Goal: Task Accomplishment & Management: Manage account settings

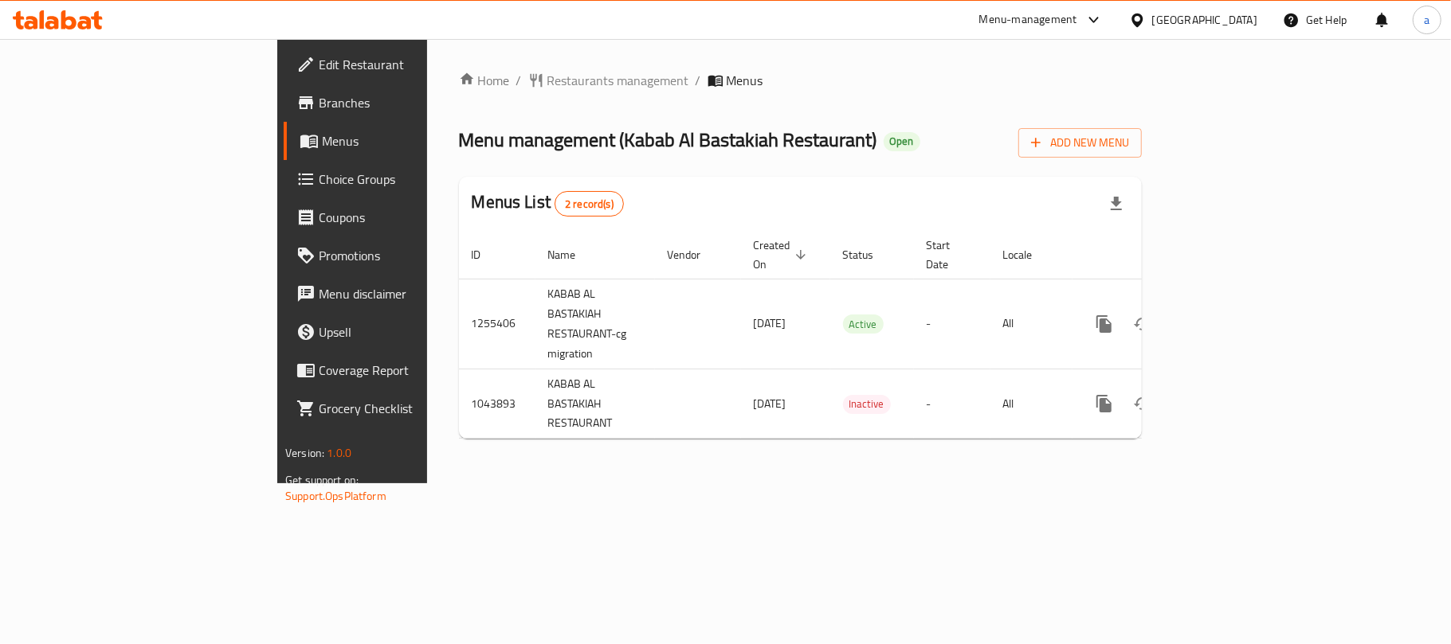
click at [1173, 11] on div "[GEOGRAPHIC_DATA]" at bounding box center [1204, 20] width 105 height 18
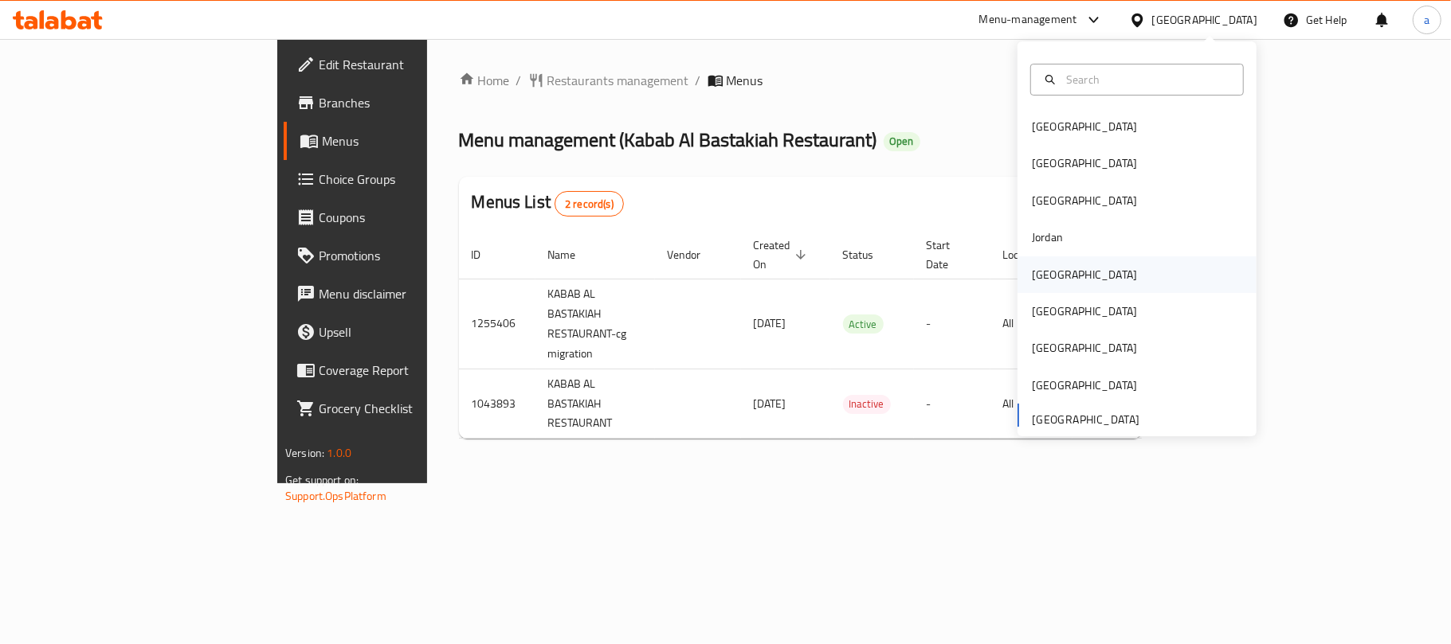
click at [1071, 268] on div "[GEOGRAPHIC_DATA]" at bounding box center [1136, 275] width 239 height 37
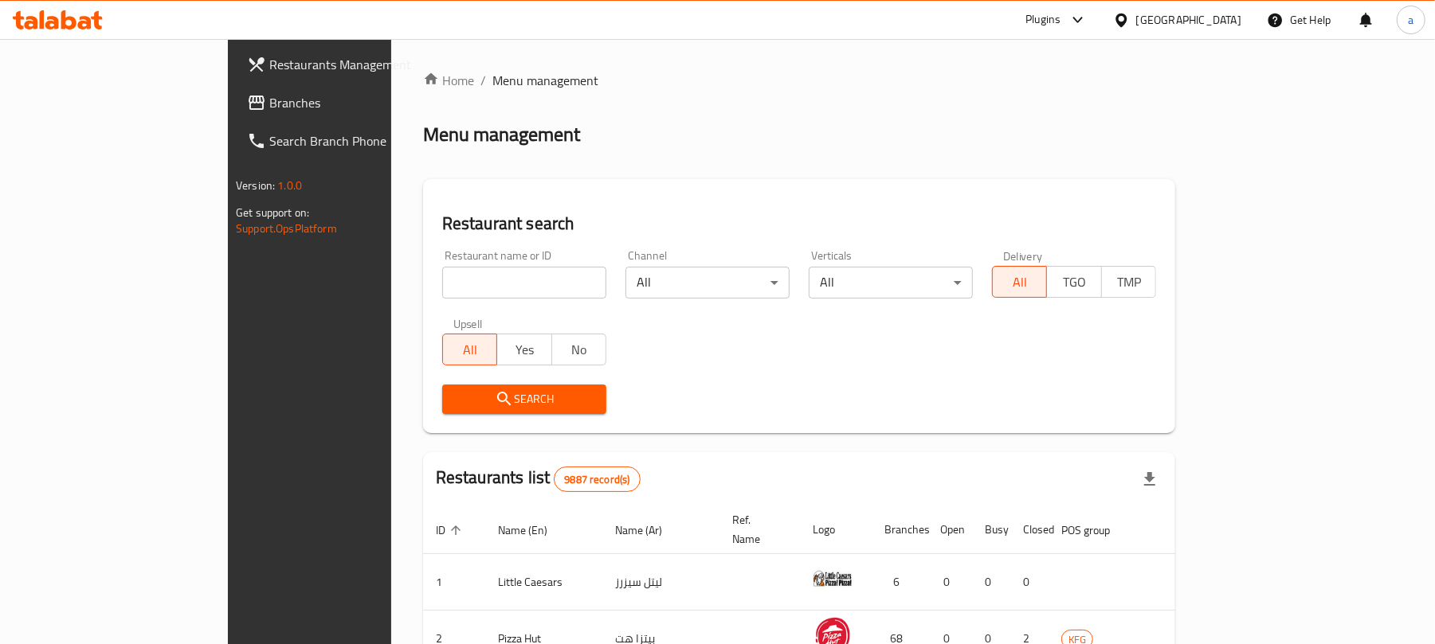
click at [269, 107] on span "Branches" at bounding box center [362, 102] width 186 height 19
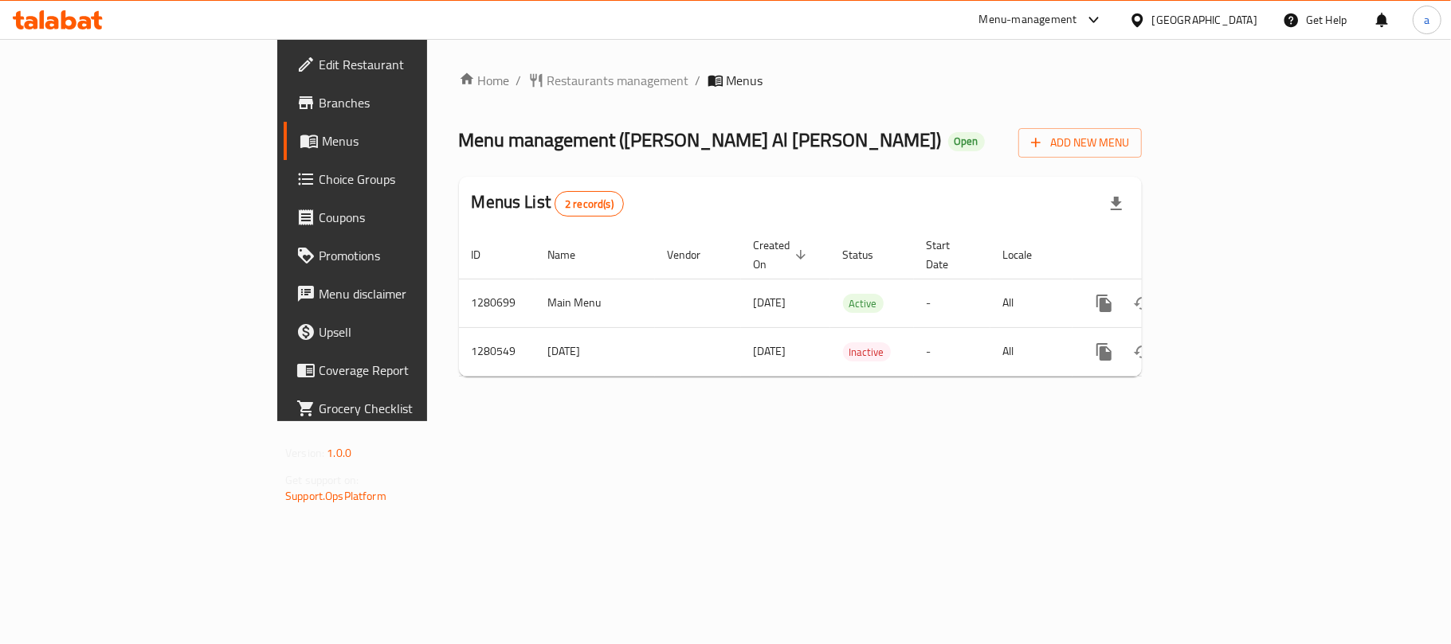
click at [1230, 23] on div "[GEOGRAPHIC_DATA]" at bounding box center [1204, 20] width 105 height 18
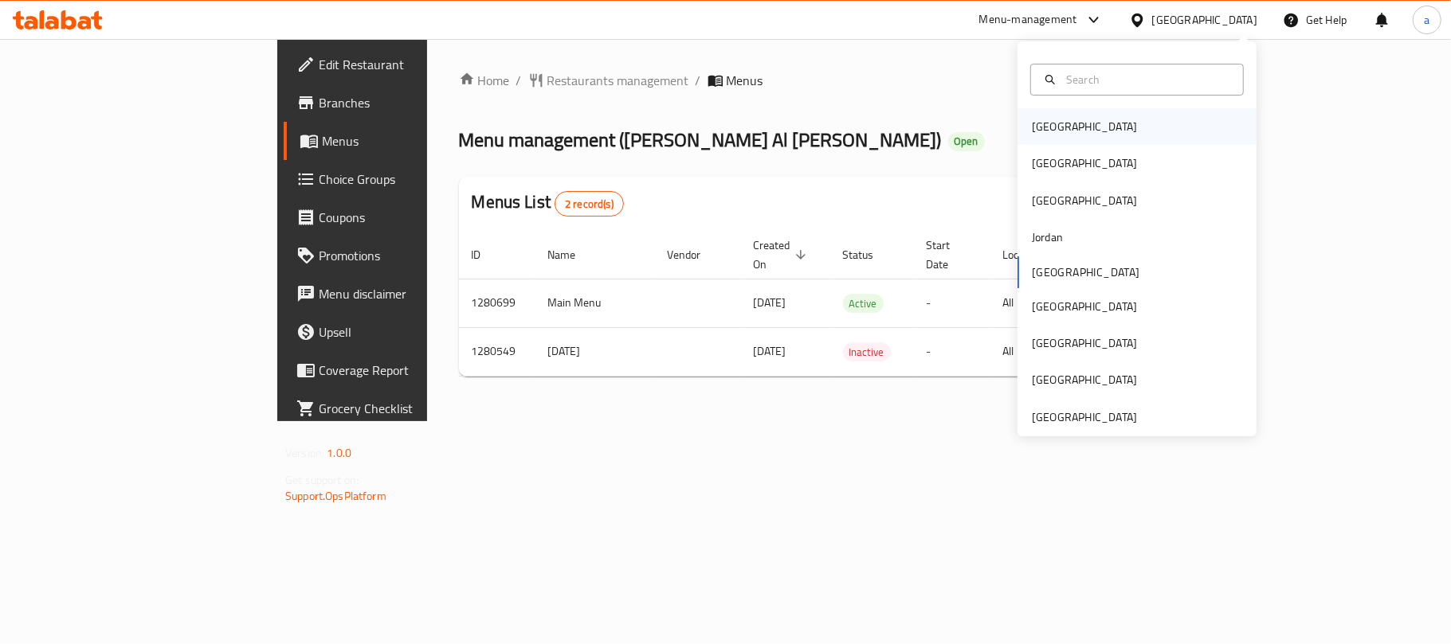
click at [1040, 128] on div "[GEOGRAPHIC_DATA]" at bounding box center [1084, 127] width 105 height 18
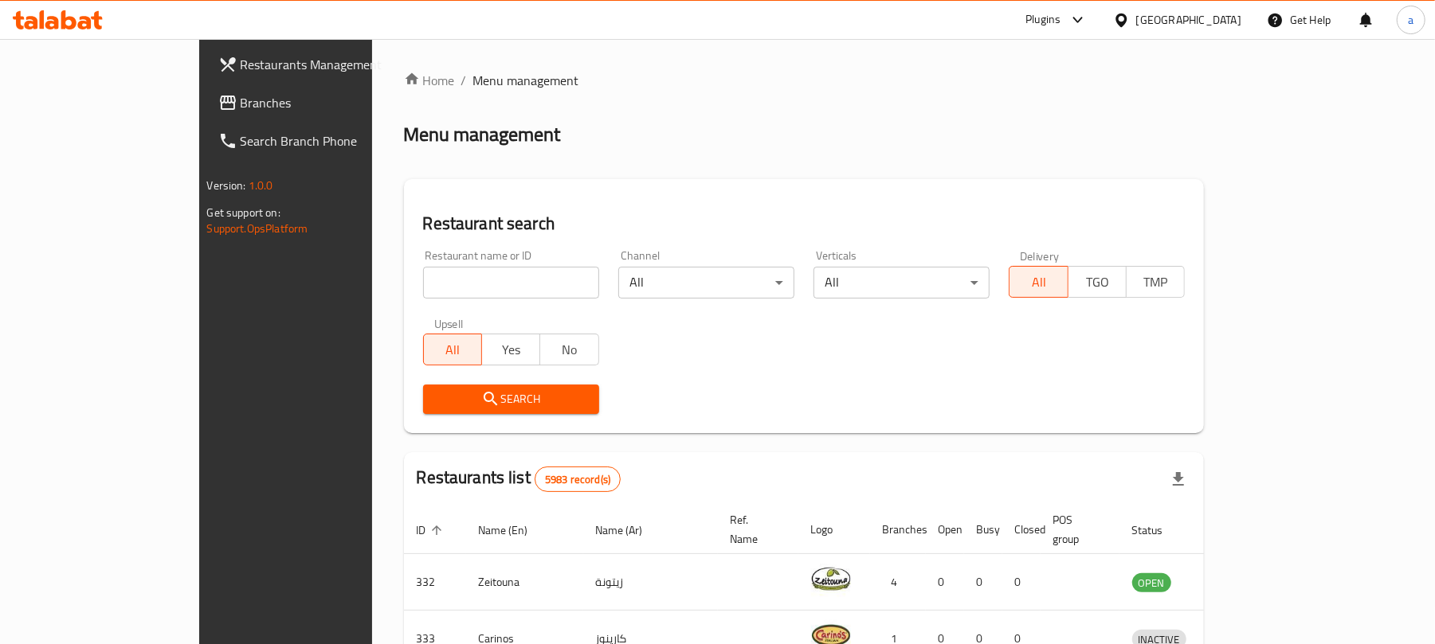
click at [241, 103] on span "Branches" at bounding box center [334, 102] width 186 height 19
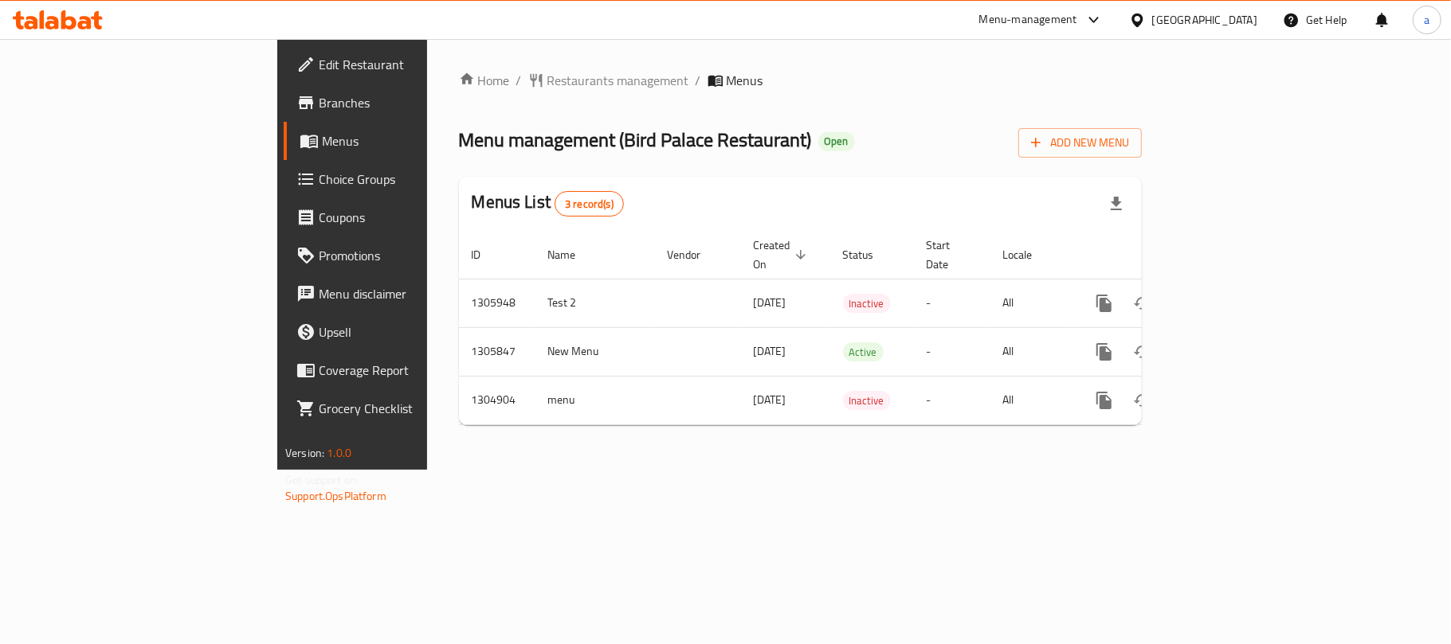
click at [1235, 16] on div "[GEOGRAPHIC_DATA]" at bounding box center [1204, 20] width 105 height 18
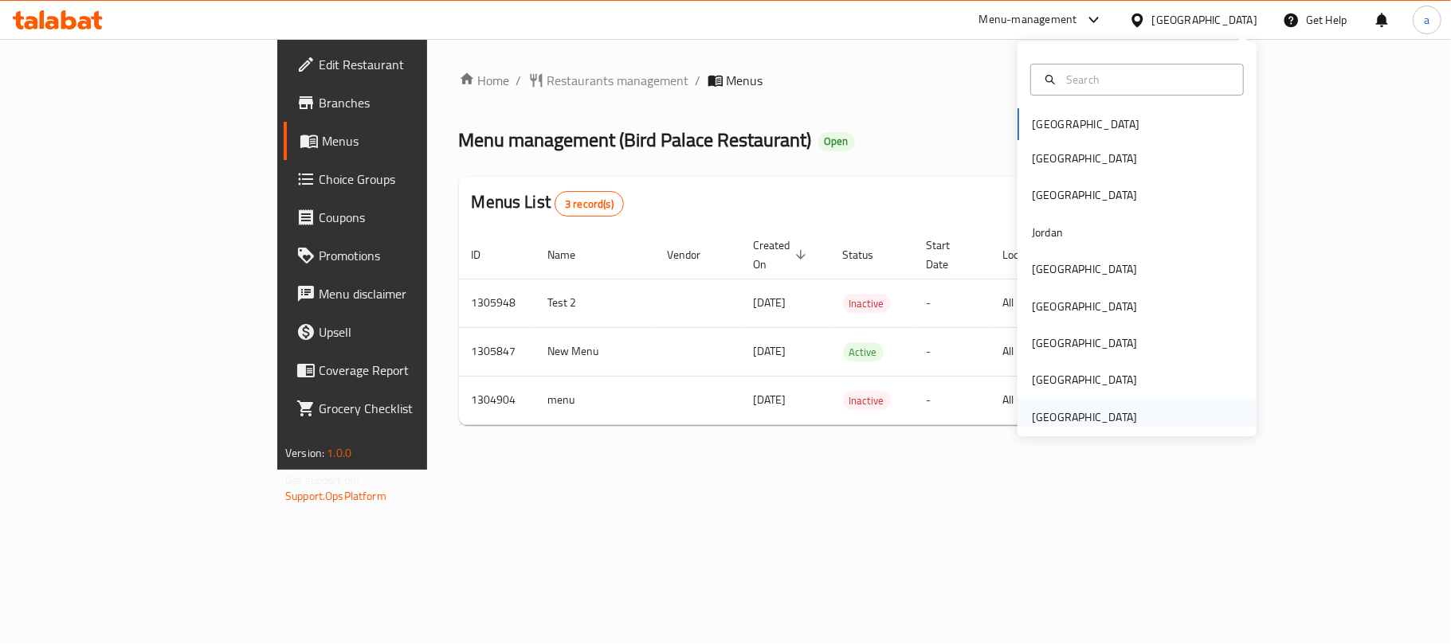
click at [1072, 421] on div "[GEOGRAPHIC_DATA]" at bounding box center [1084, 418] width 105 height 18
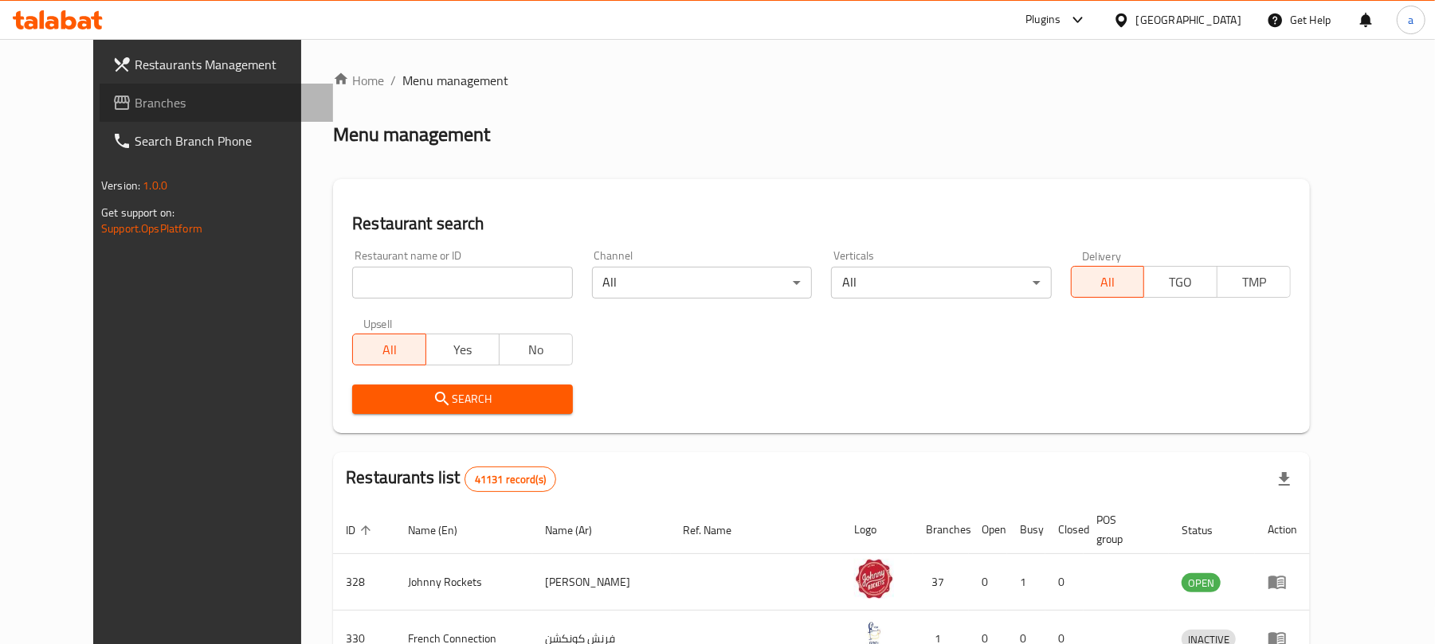
click at [135, 99] on span "Branches" at bounding box center [228, 102] width 186 height 19
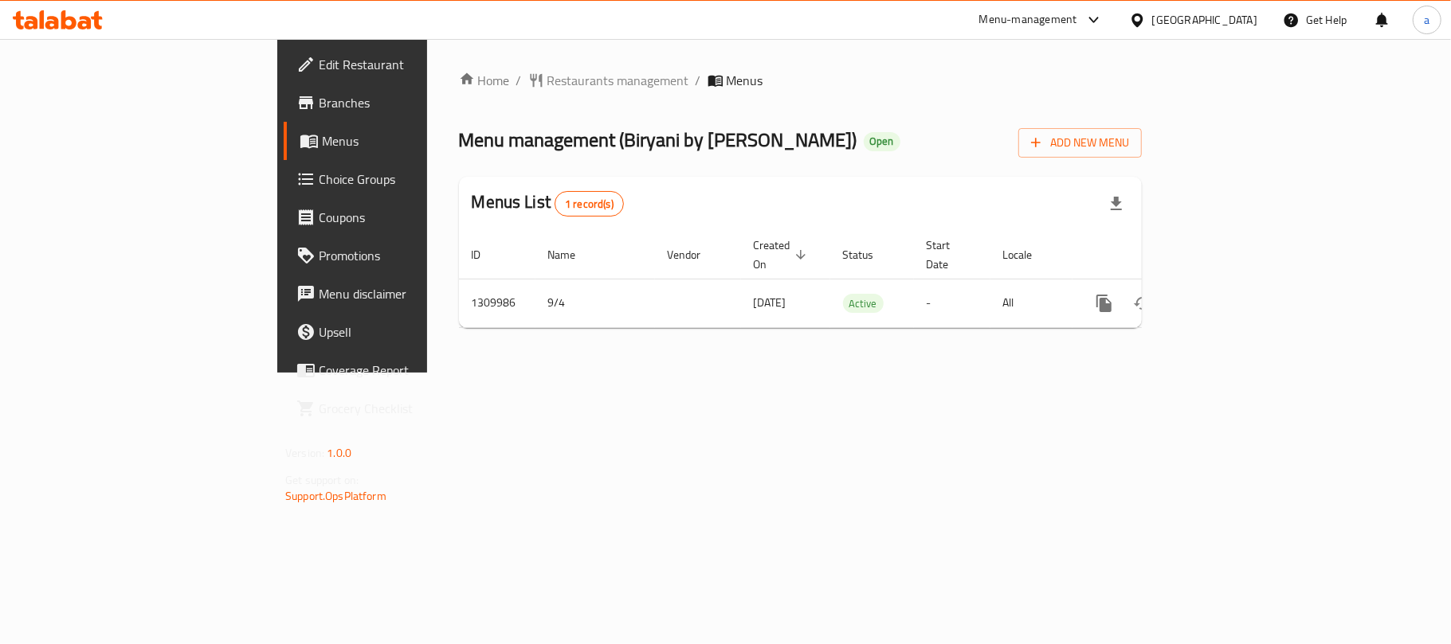
click at [1198, 32] on div "[GEOGRAPHIC_DATA]" at bounding box center [1193, 20] width 154 height 38
click at [1198, 21] on div "[GEOGRAPHIC_DATA]" at bounding box center [1204, 20] width 105 height 18
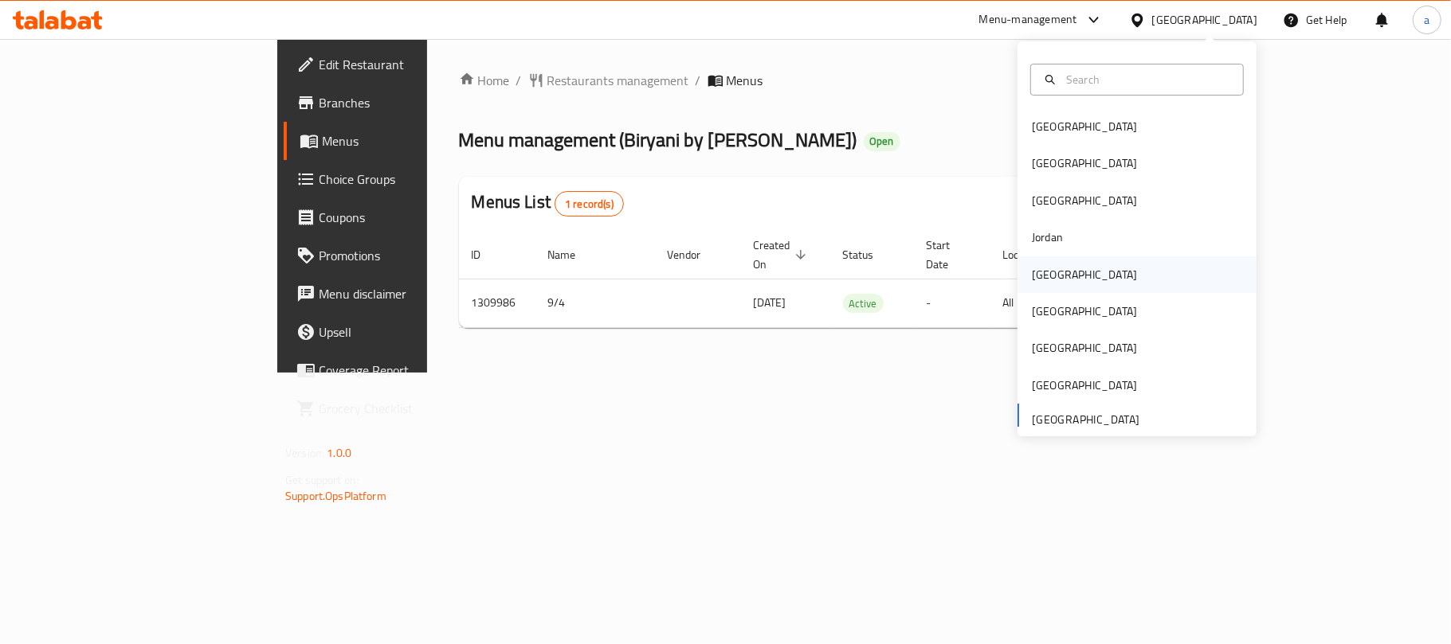
click at [1052, 288] on div "[GEOGRAPHIC_DATA]" at bounding box center [1084, 275] width 131 height 37
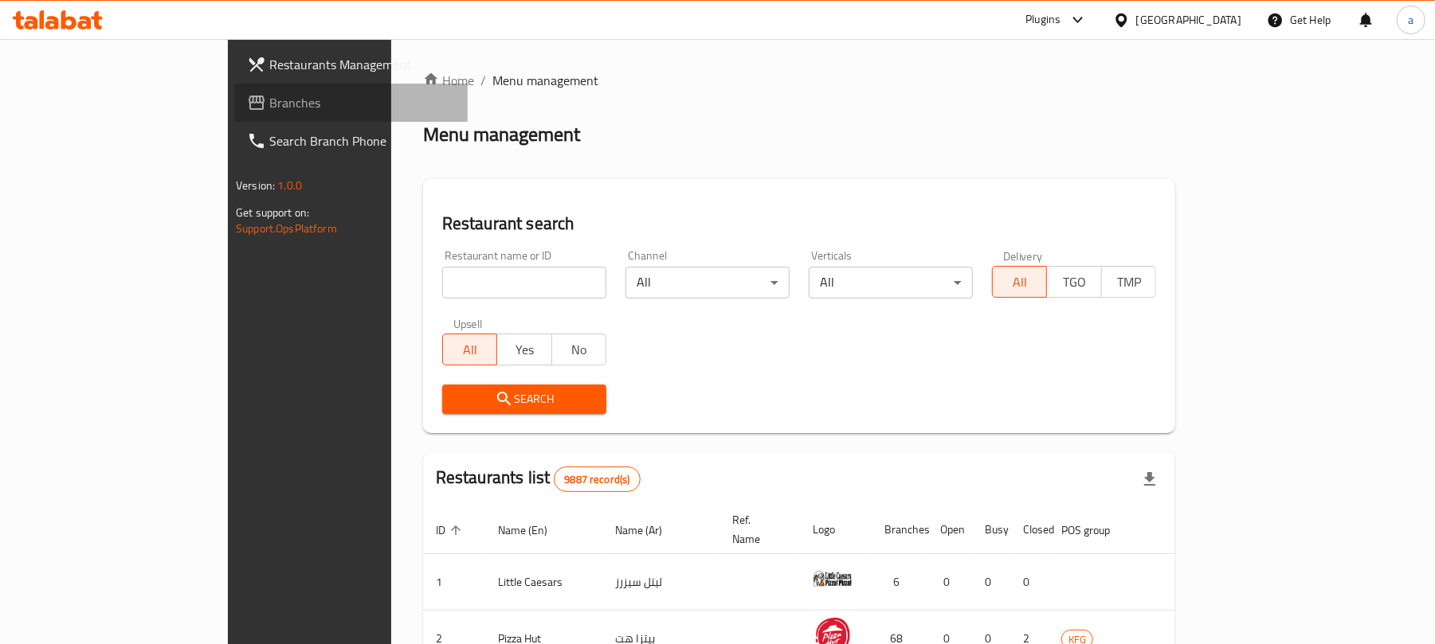
click at [234, 112] on link "Branches" at bounding box center [350, 103] width 233 height 38
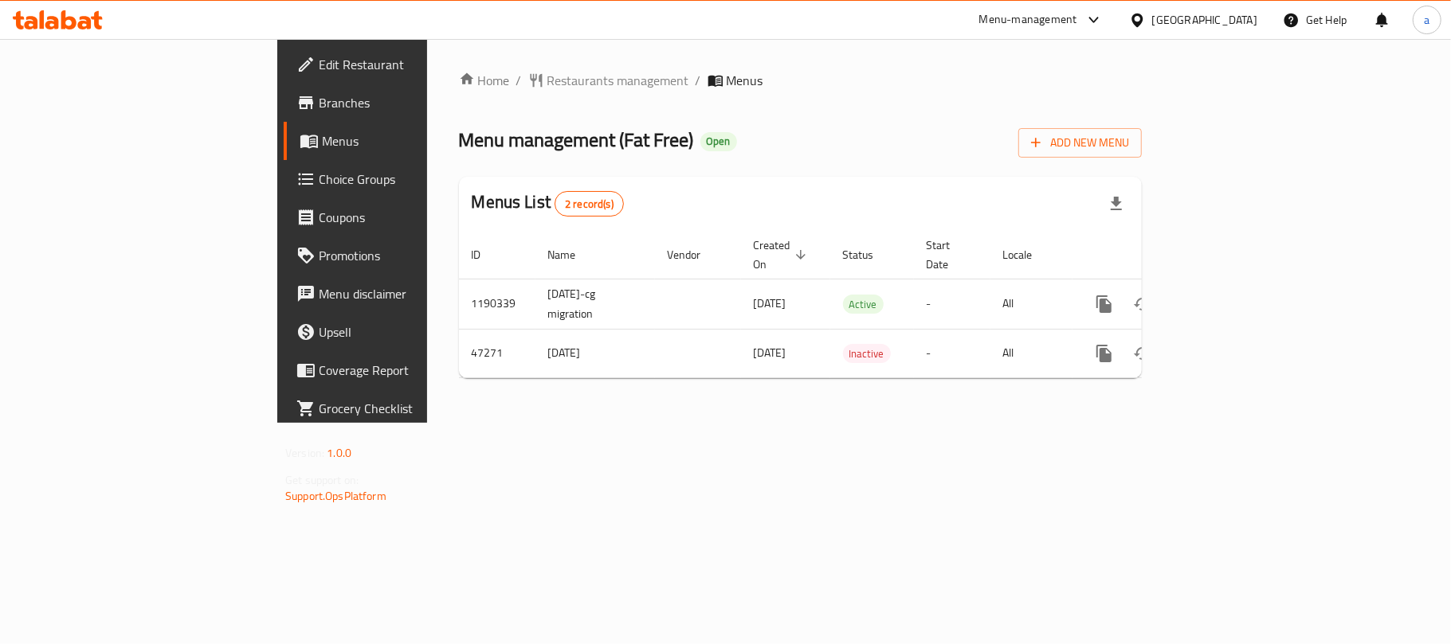
click at [1236, 11] on div "[GEOGRAPHIC_DATA]" at bounding box center [1204, 20] width 105 height 18
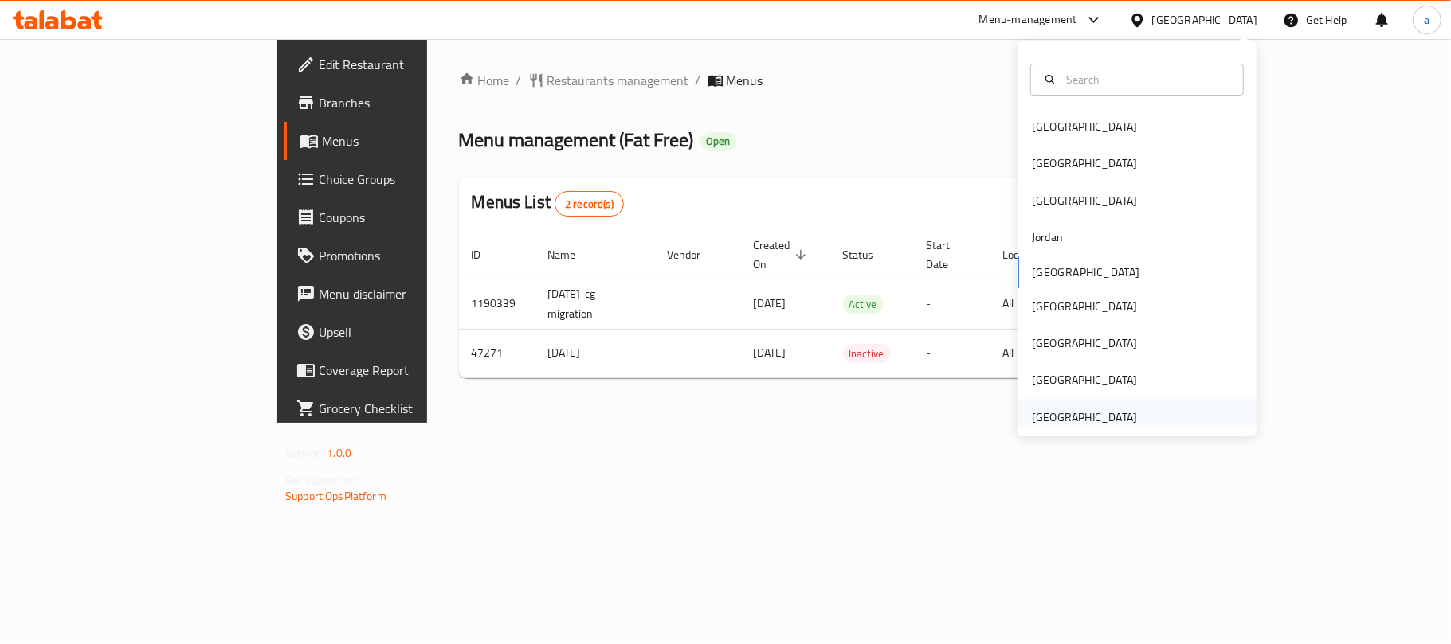
click at [1067, 421] on div "[GEOGRAPHIC_DATA]" at bounding box center [1084, 418] width 105 height 18
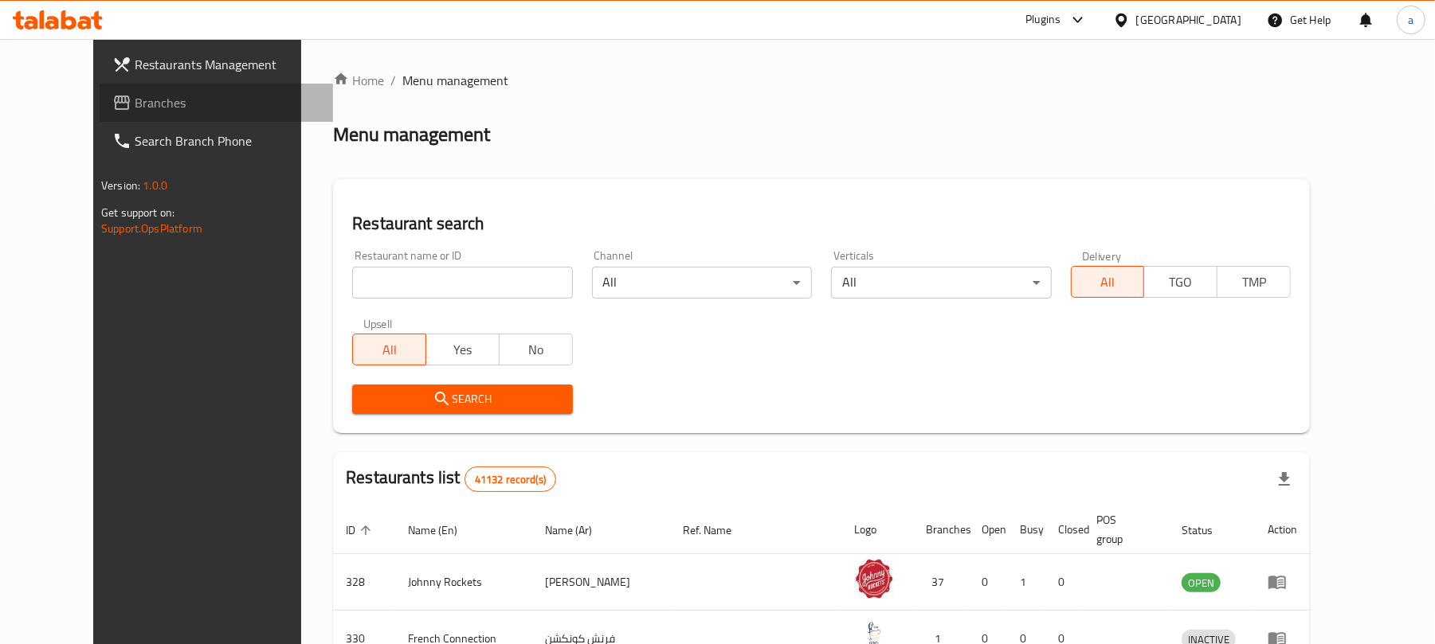
click at [135, 99] on span "Branches" at bounding box center [228, 102] width 186 height 19
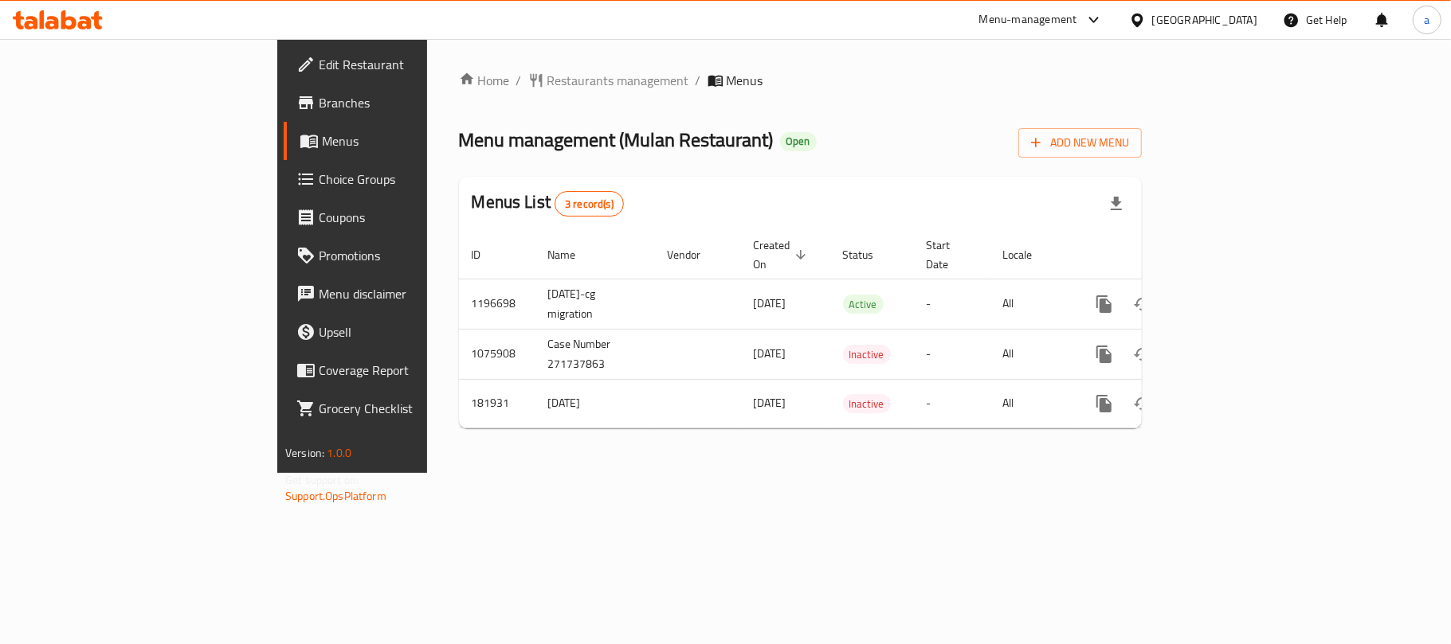
click at [1212, 19] on div "[GEOGRAPHIC_DATA]" at bounding box center [1204, 20] width 105 height 18
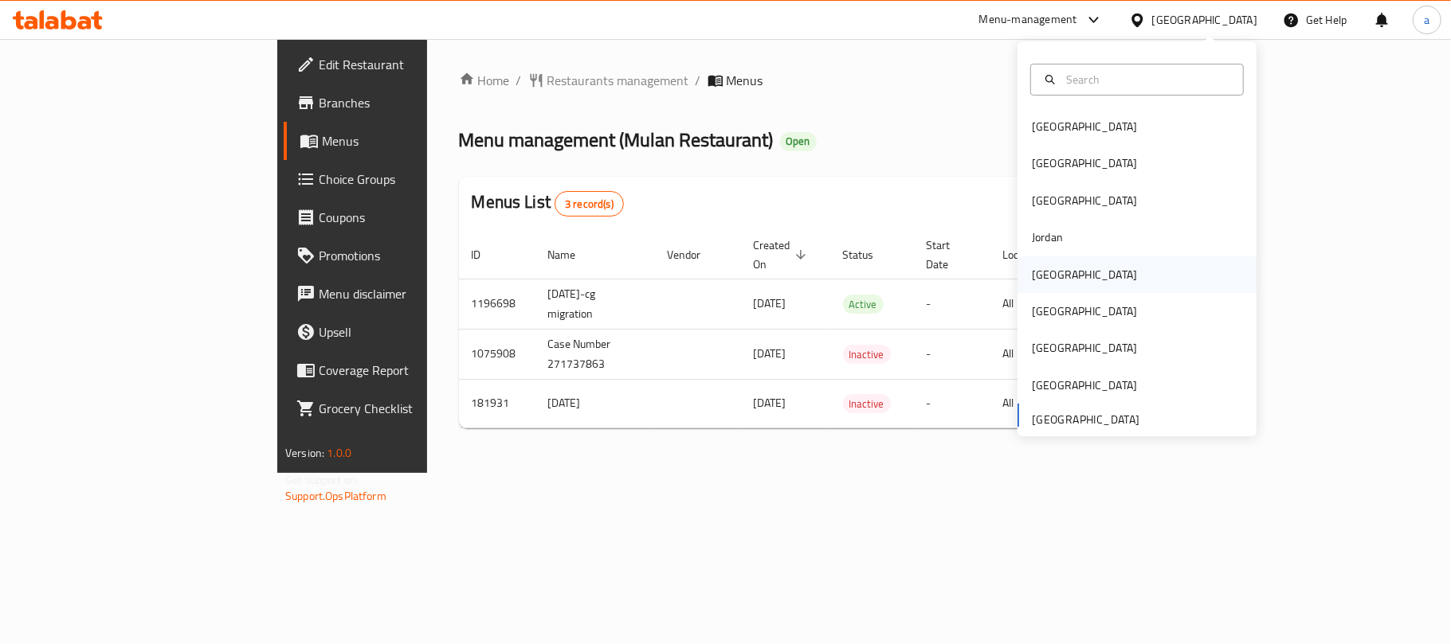
click at [1056, 277] on div "[GEOGRAPHIC_DATA]" at bounding box center [1084, 275] width 131 height 37
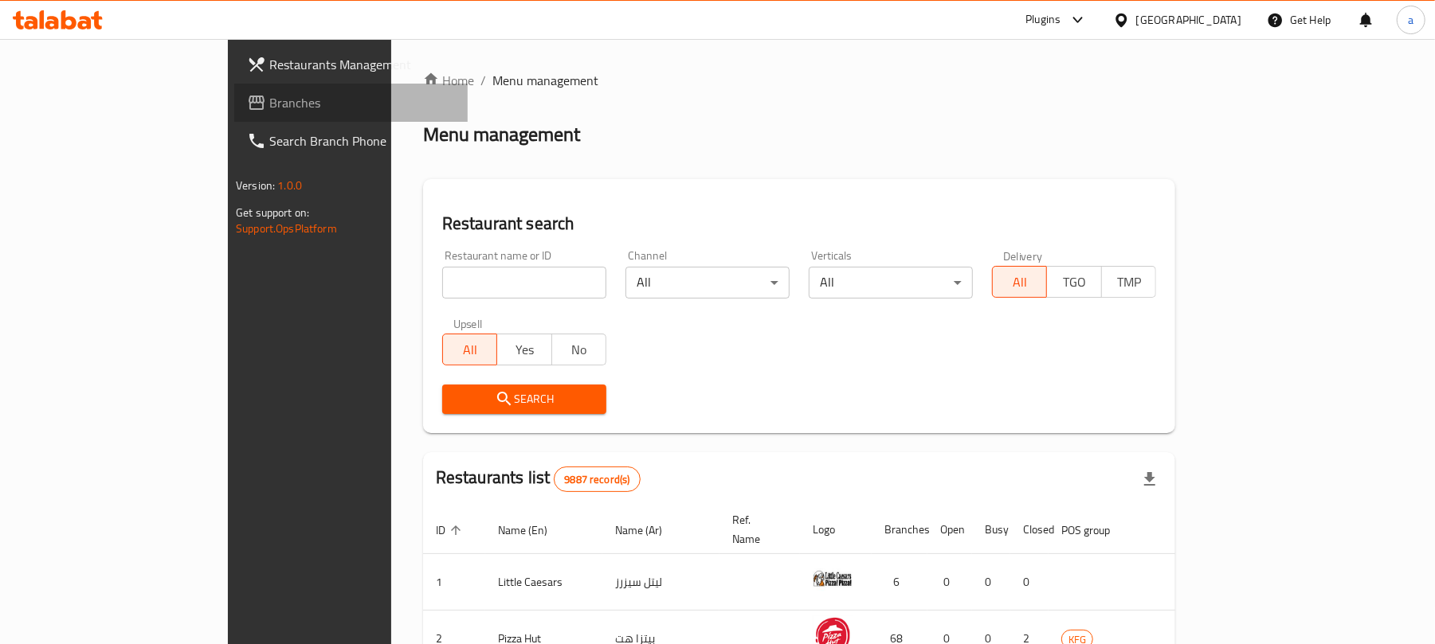
click at [269, 110] on span "Branches" at bounding box center [362, 102] width 186 height 19
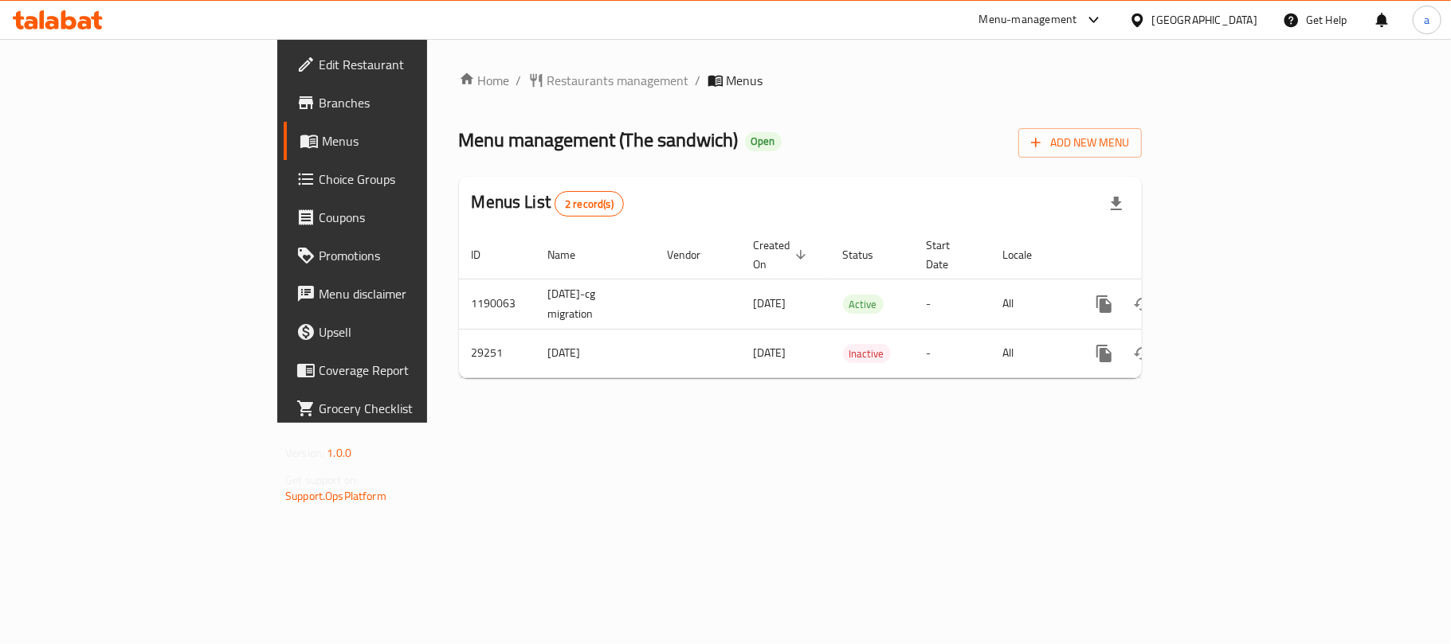
click at [1228, 14] on div "[GEOGRAPHIC_DATA]" at bounding box center [1204, 20] width 105 height 18
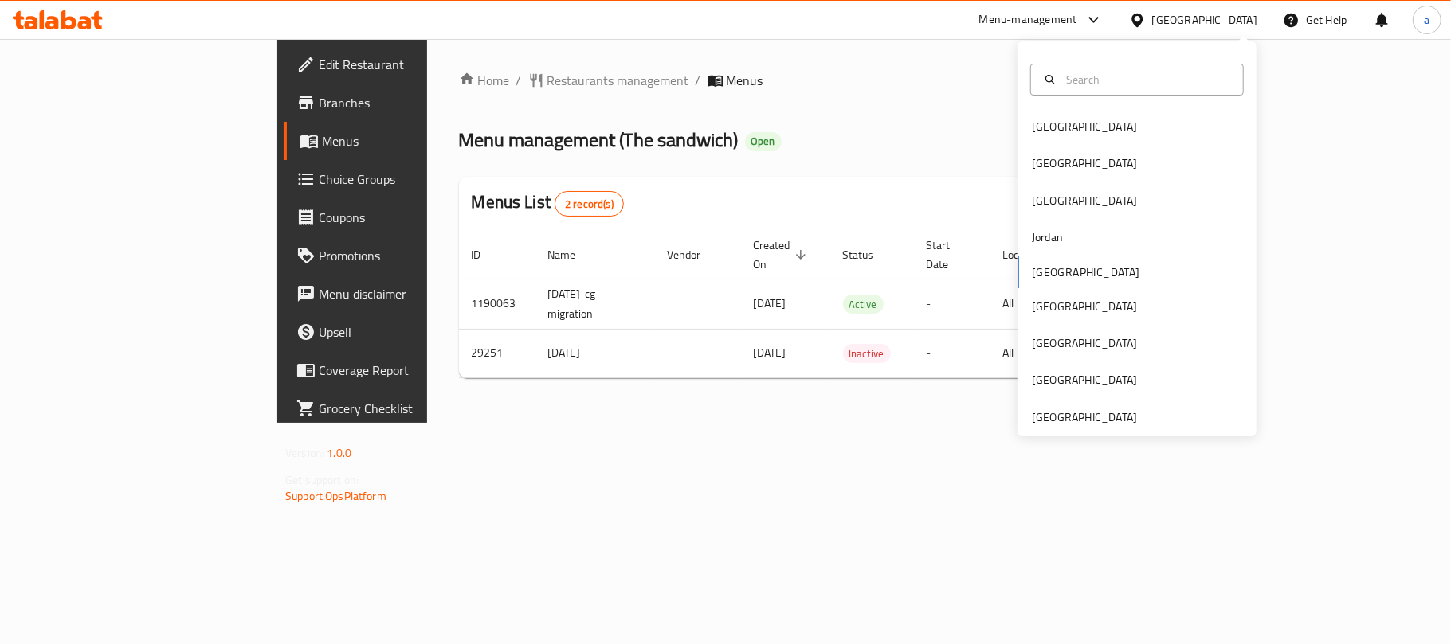
click at [1059, 428] on div "Bahrain Egypt Iraq Jordan Kuwait Oman Qatar Saudi Arabia United Arab Emirates" at bounding box center [1136, 238] width 239 height 395
click at [1071, 417] on div "[GEOGRAPHIC_DATA]" at bounding box center [1084, 418] width 105 height 18
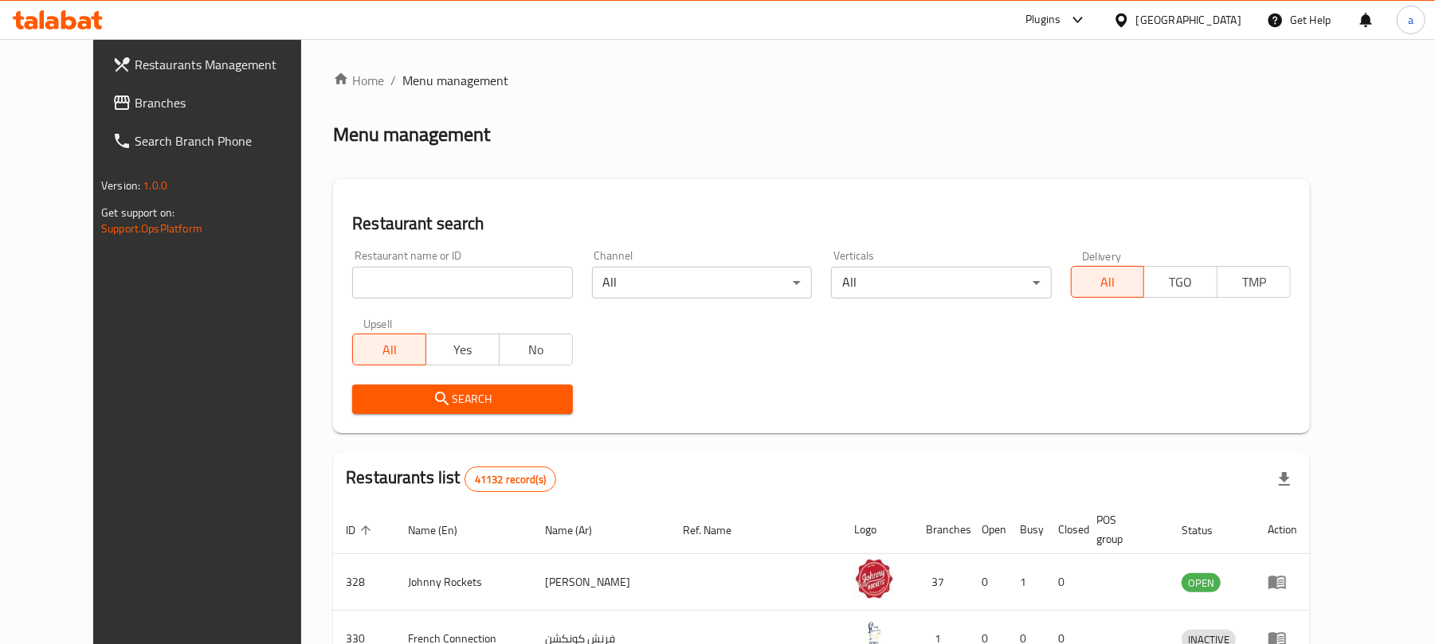
click at [135, 93] on span "Branches" at bounding box center [228, 102] width 186 height 19
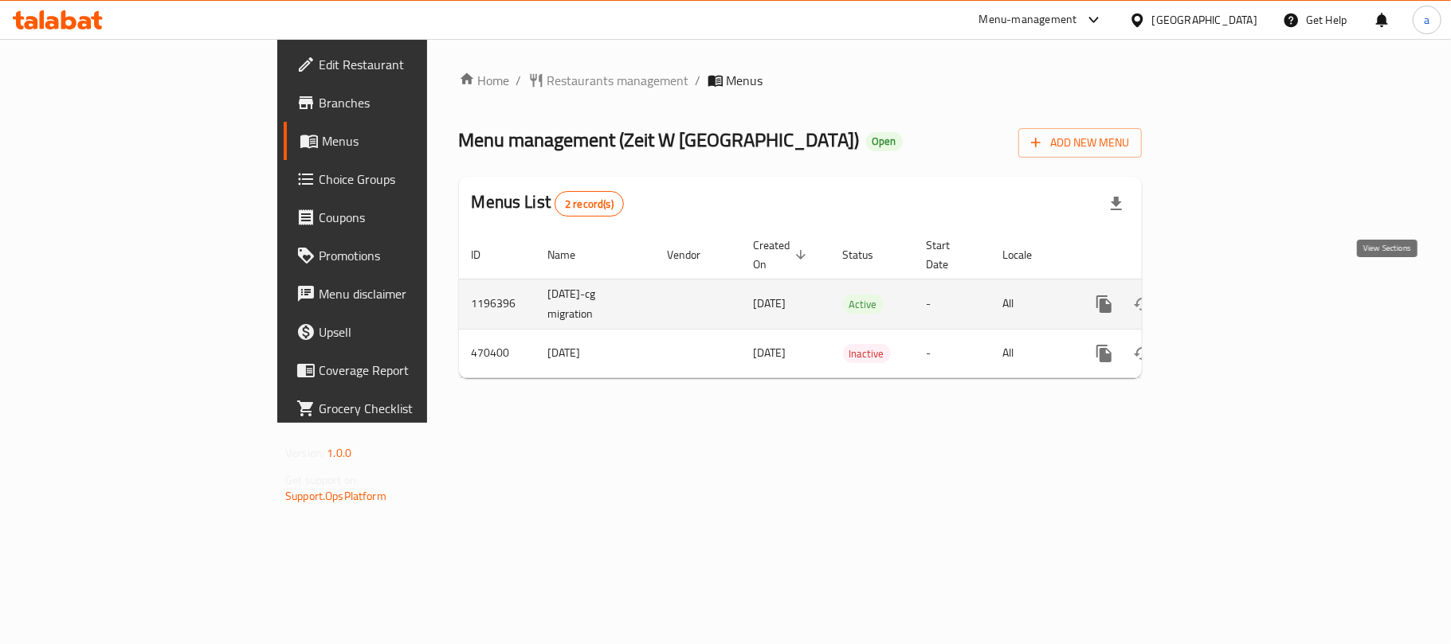
click at [1228, 295] on icon "enhanced table" at bounding box center [1218, 304] width 19 height 19
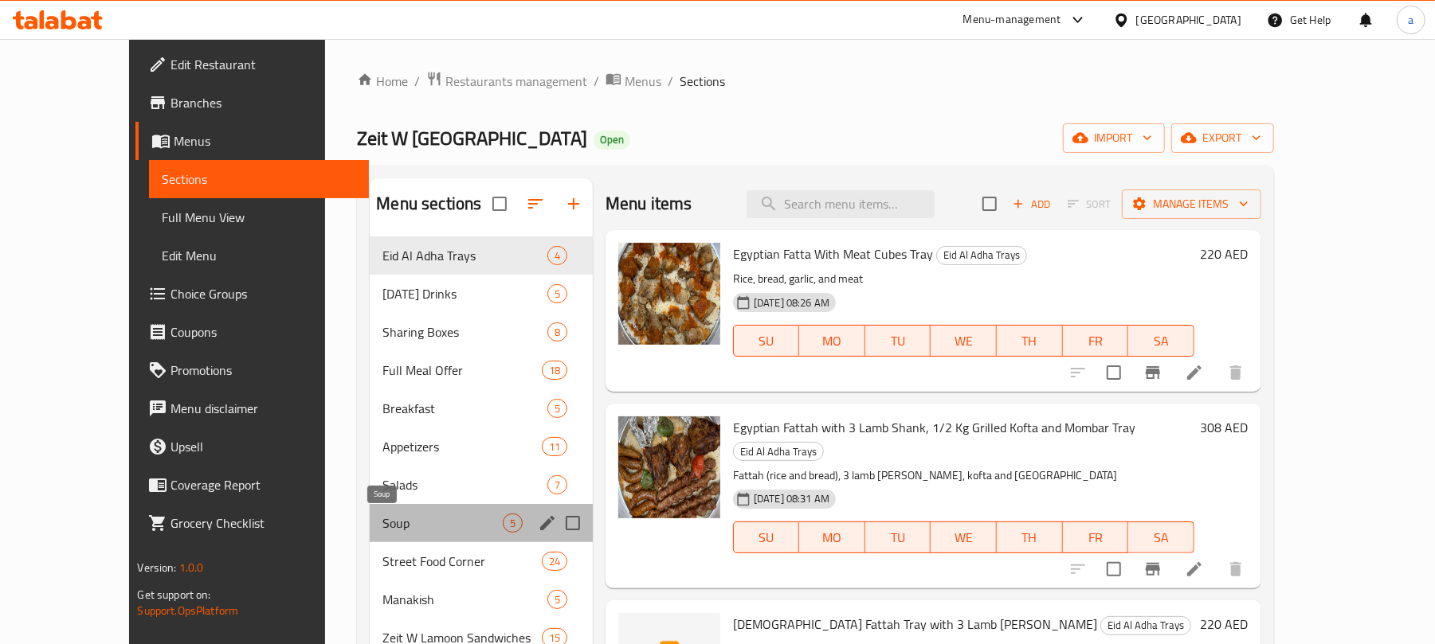
click at [382, 523] on span "Soup" at bounding box center [441, 523] width 119 height 19
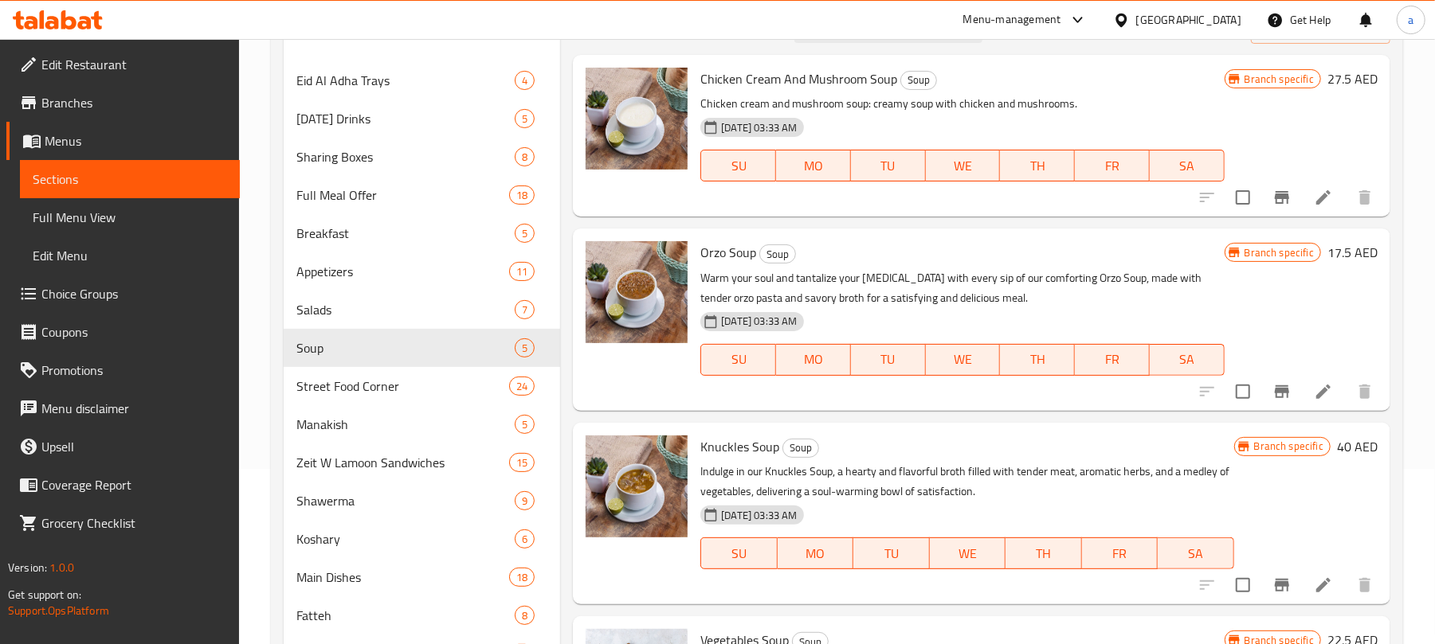
scroll to position [1, 0]
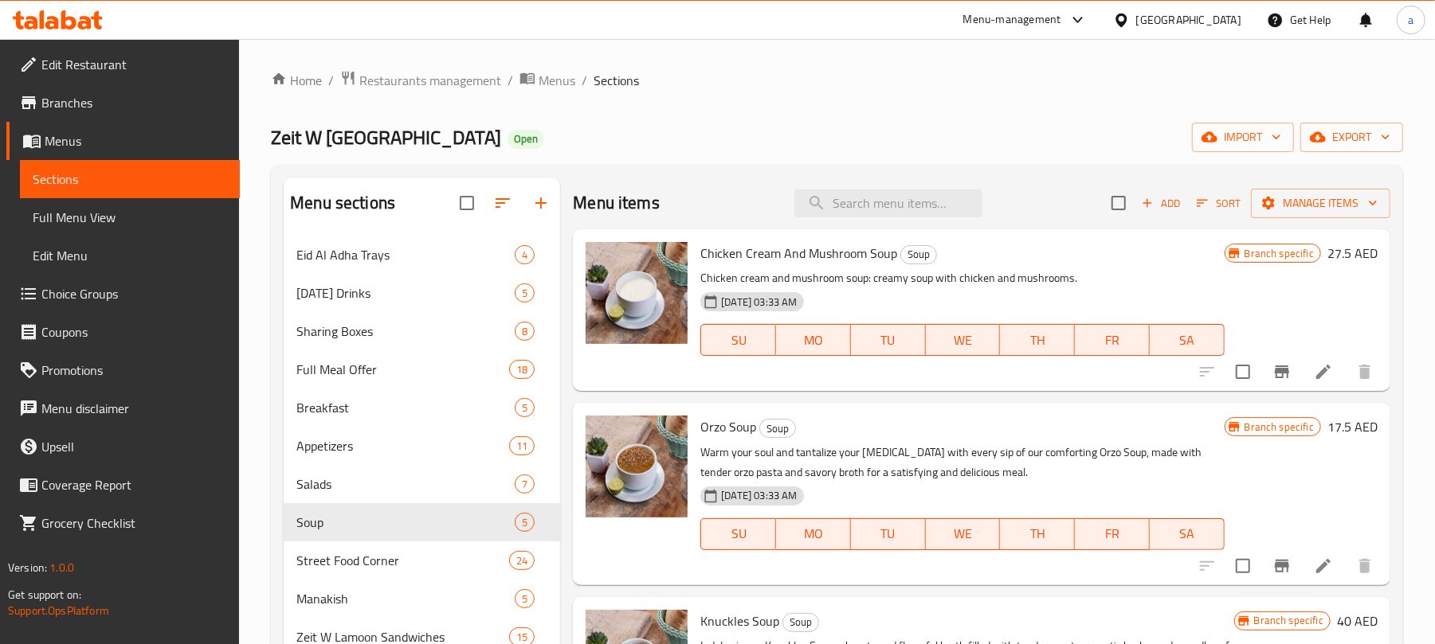
click at [1168, 11] on div "United Arab Emirates" at bounding box center [1188, 20] width 105 height 18
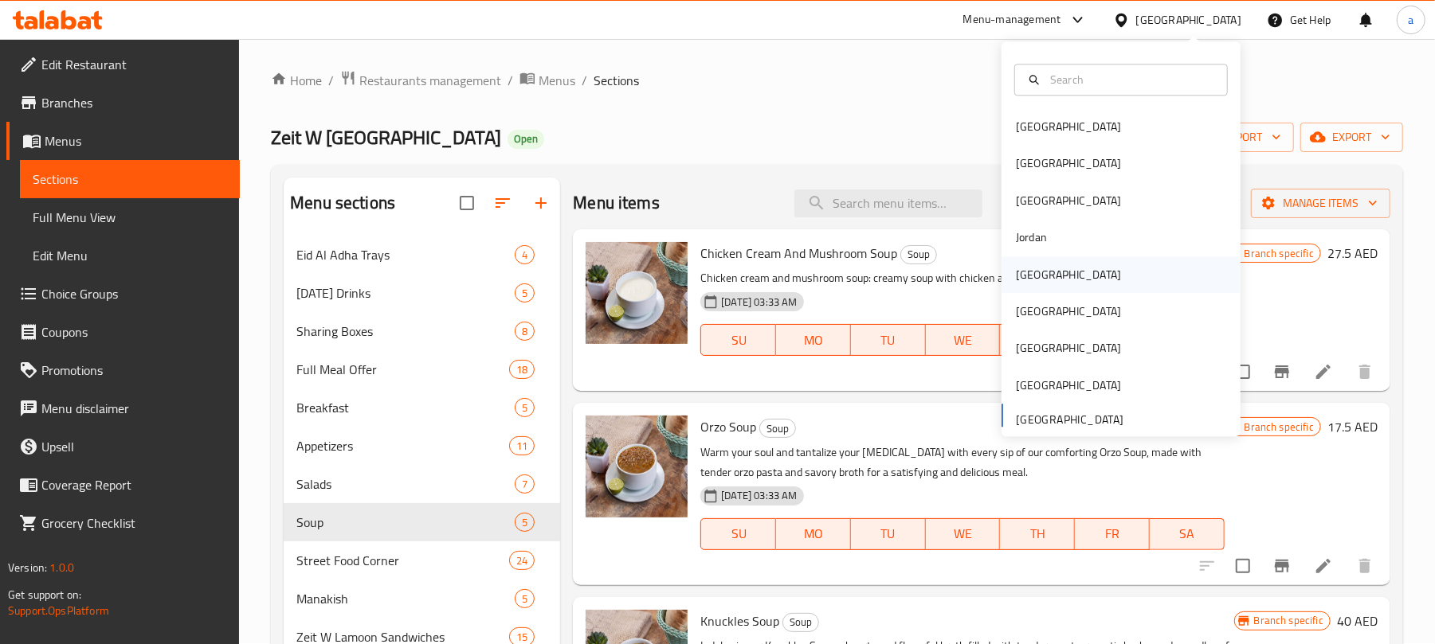
click at [1040, 279] on div "Kuwait" at bounding box center [1068, 275] width 131 height 37
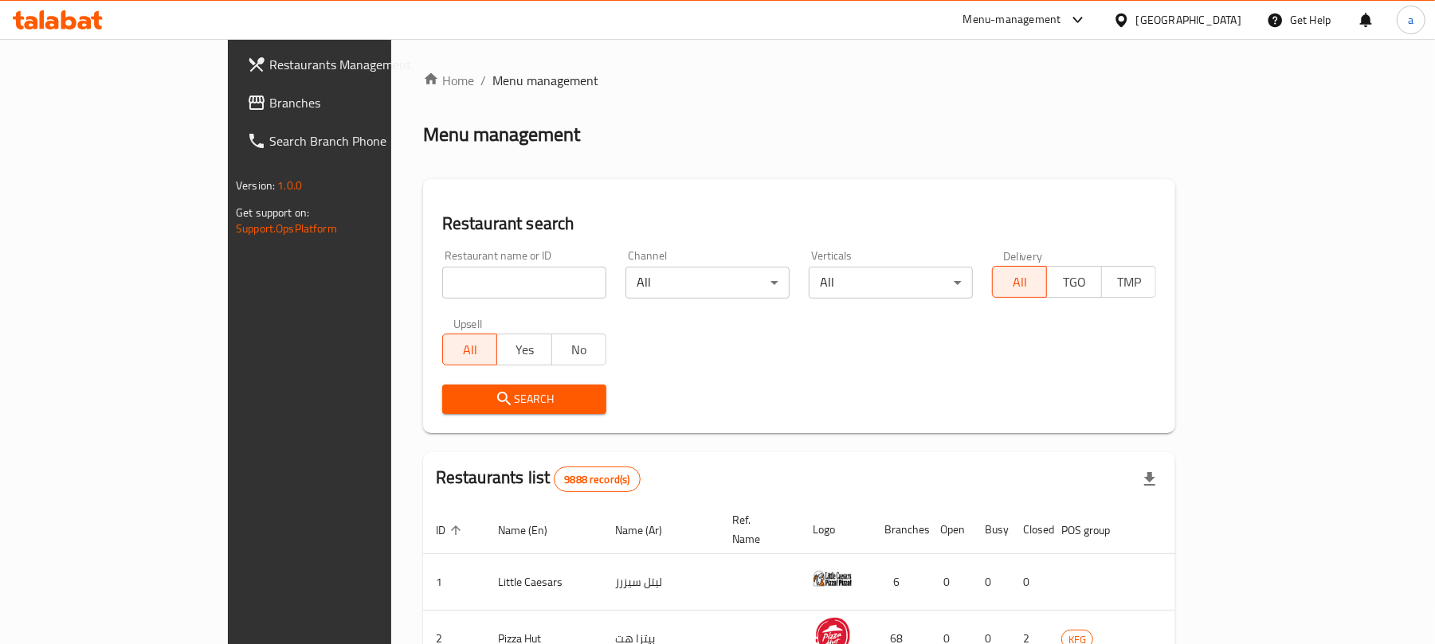
click at [234, 112] on link "Branches" at bounding box center [350, 103] width 233 height 38
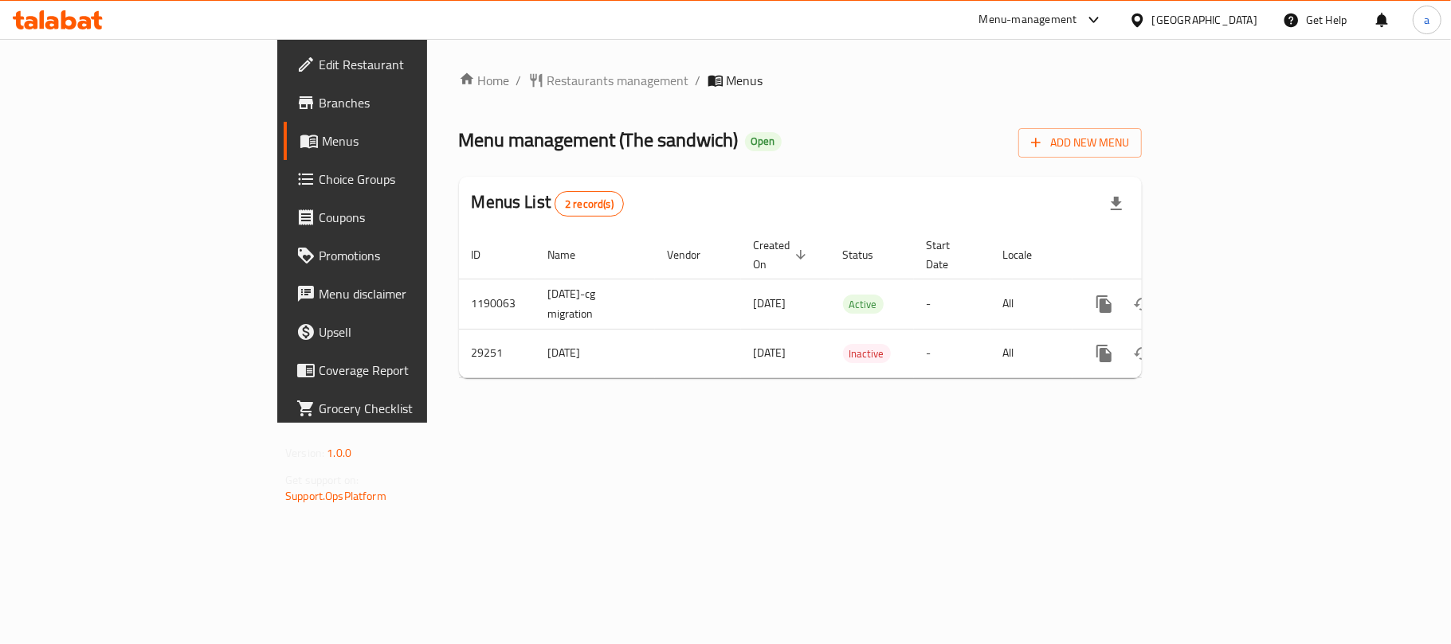
click at [1238, 16] on div "[GEOGRAPHIC_DATA]" at bounding box center [1204, 20] width 105 height 18
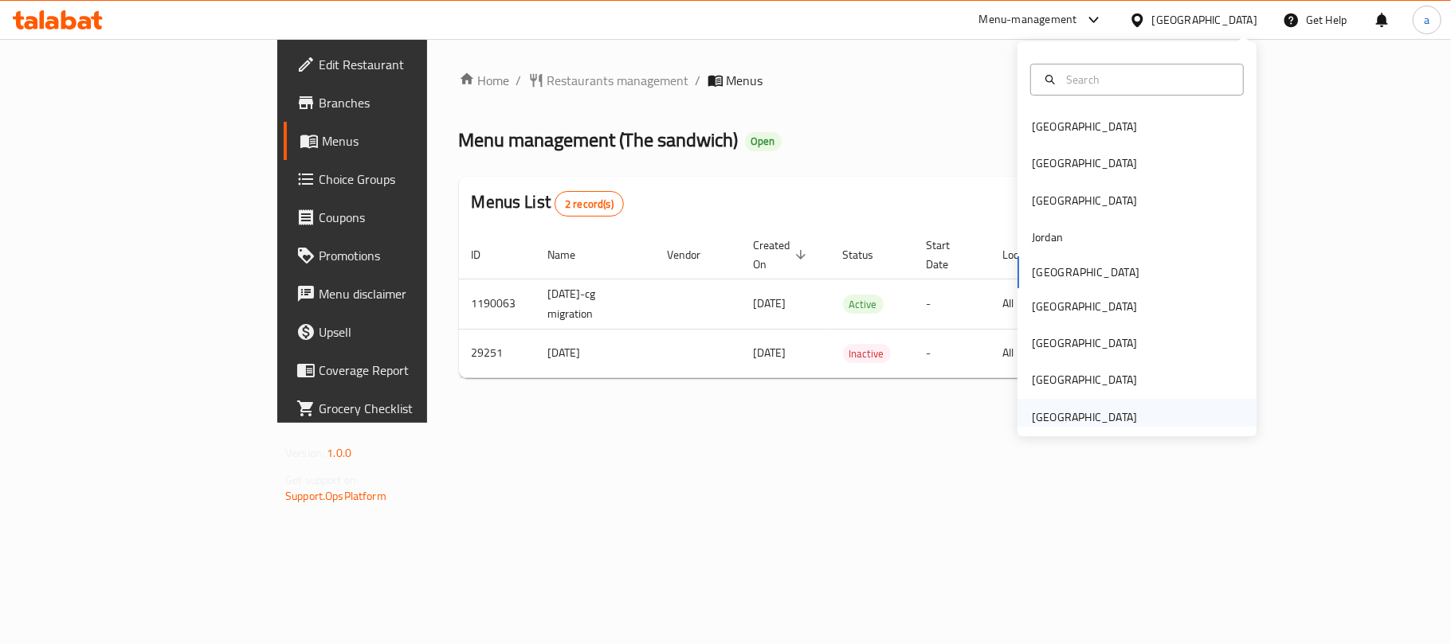
click at [1074, 419] on div "[GEOGRAPHIC_DATA]" at bounding box center [1084, 418] width 105 height 18
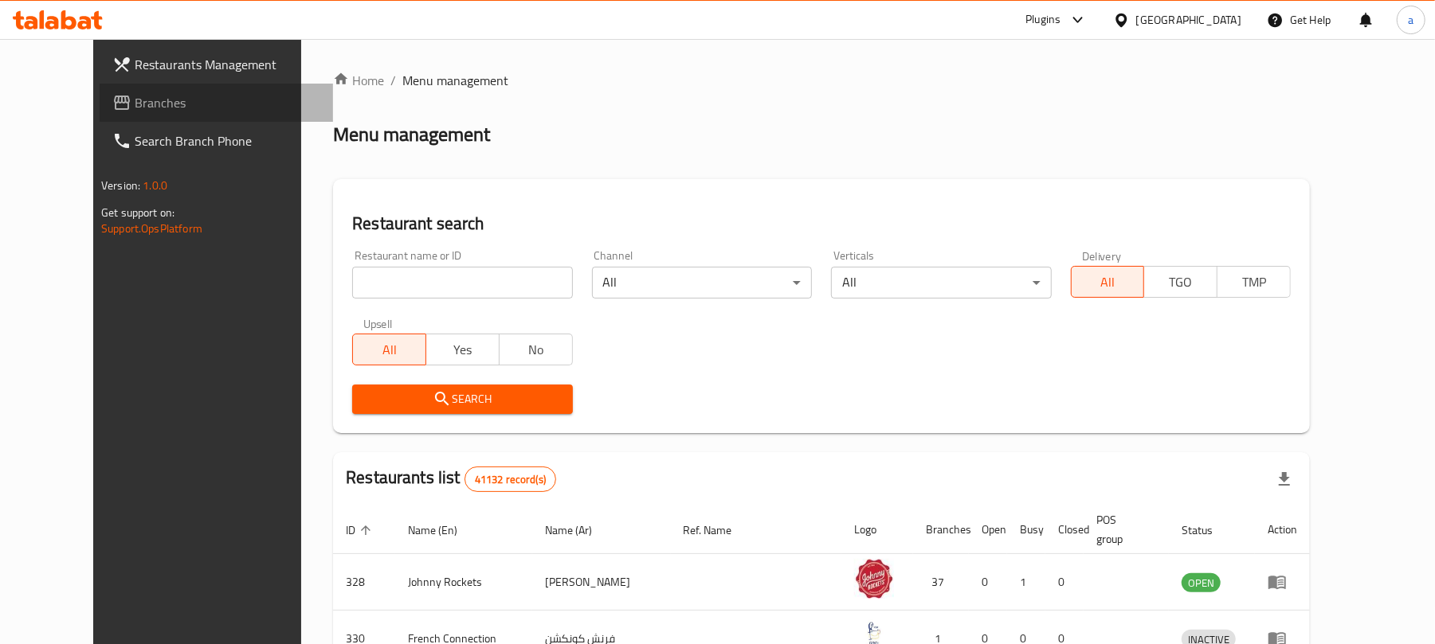
click at [135, 103] on span "Branches" at bounding box center [228, 102] width 186 height 19
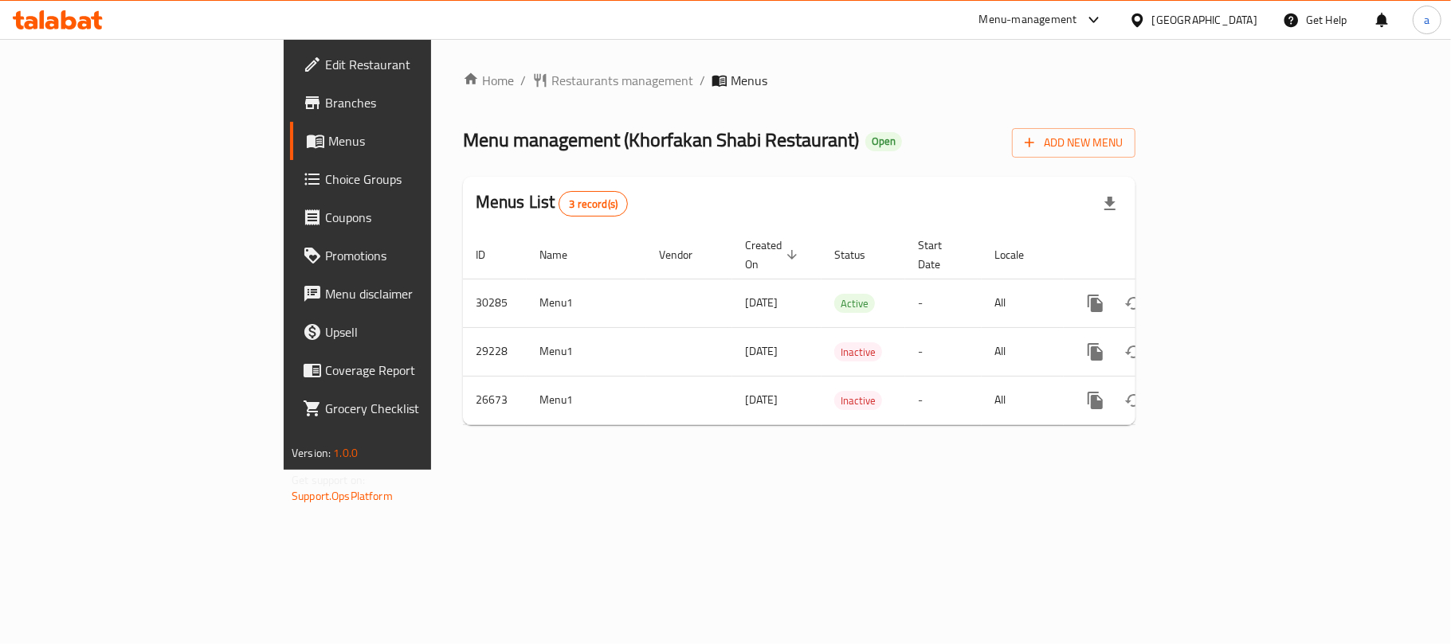
click at [62, 14] on icon at bounding box center [68, 19] width 15 height 19
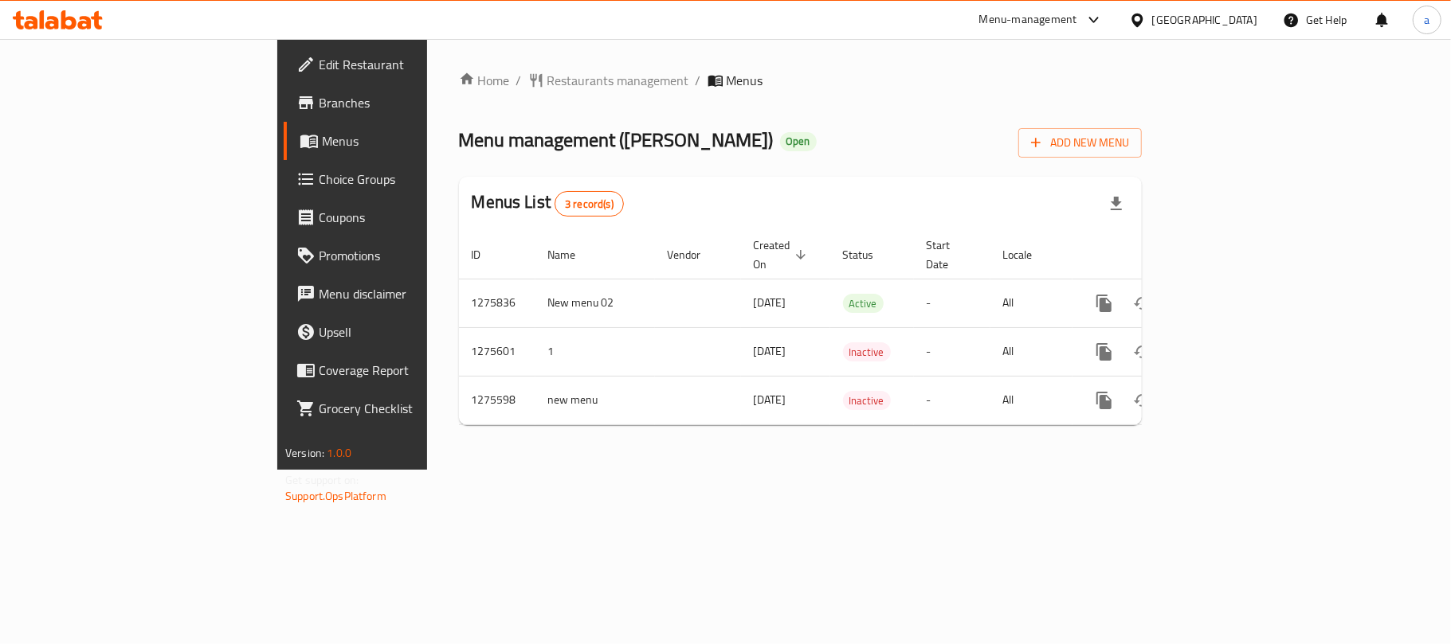
click at [1160, 11] on div "[GEOGRAPHIC_DATA]" at bounding box center [1204, 20] width 105 height 18
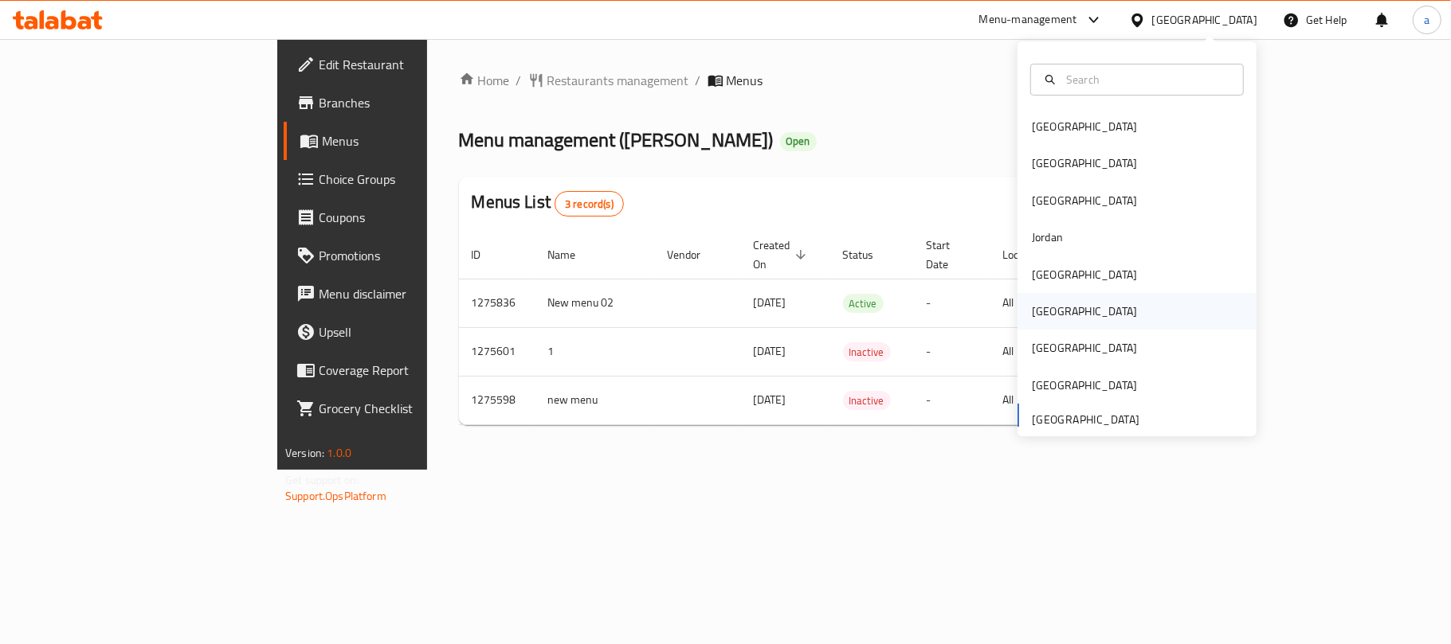
click at [1068, 309] on div "[GEOGRAPHIC_DATA]" at bounding box center [1136, 311] width 239 height 37
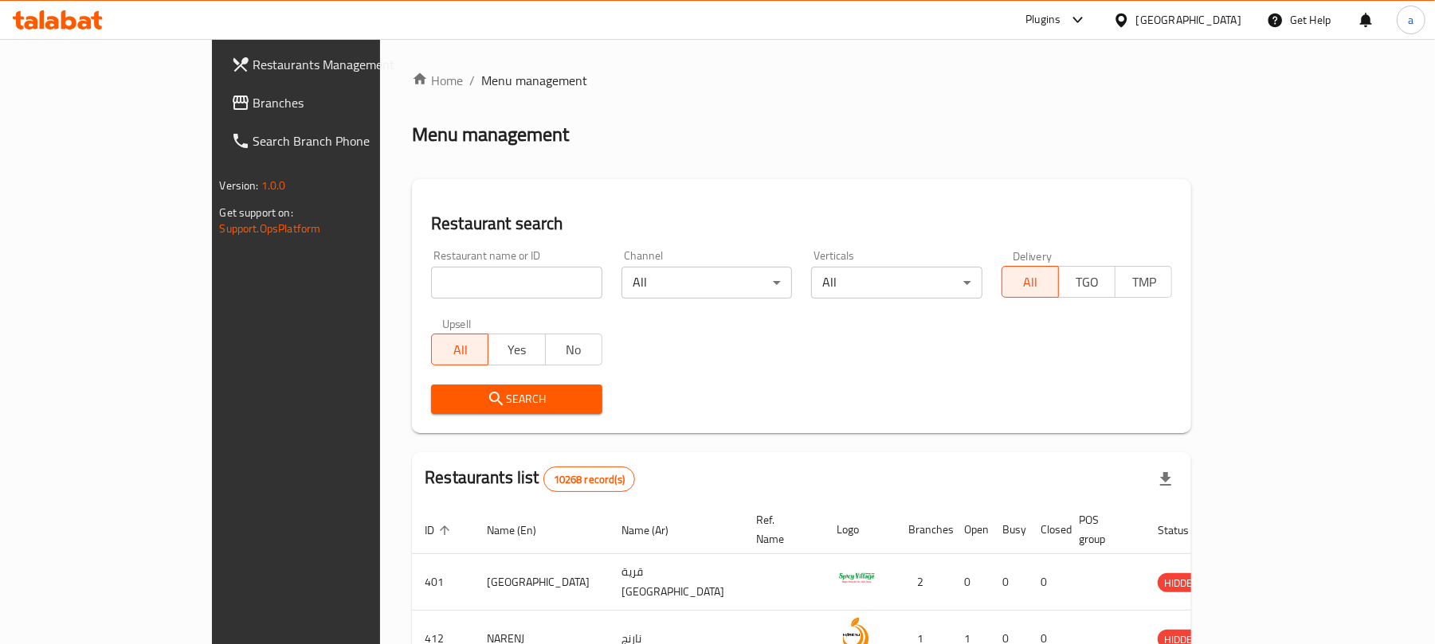
click at [253, 100] on span "Branches" at bounding box center [346, 102] width 186 height 19
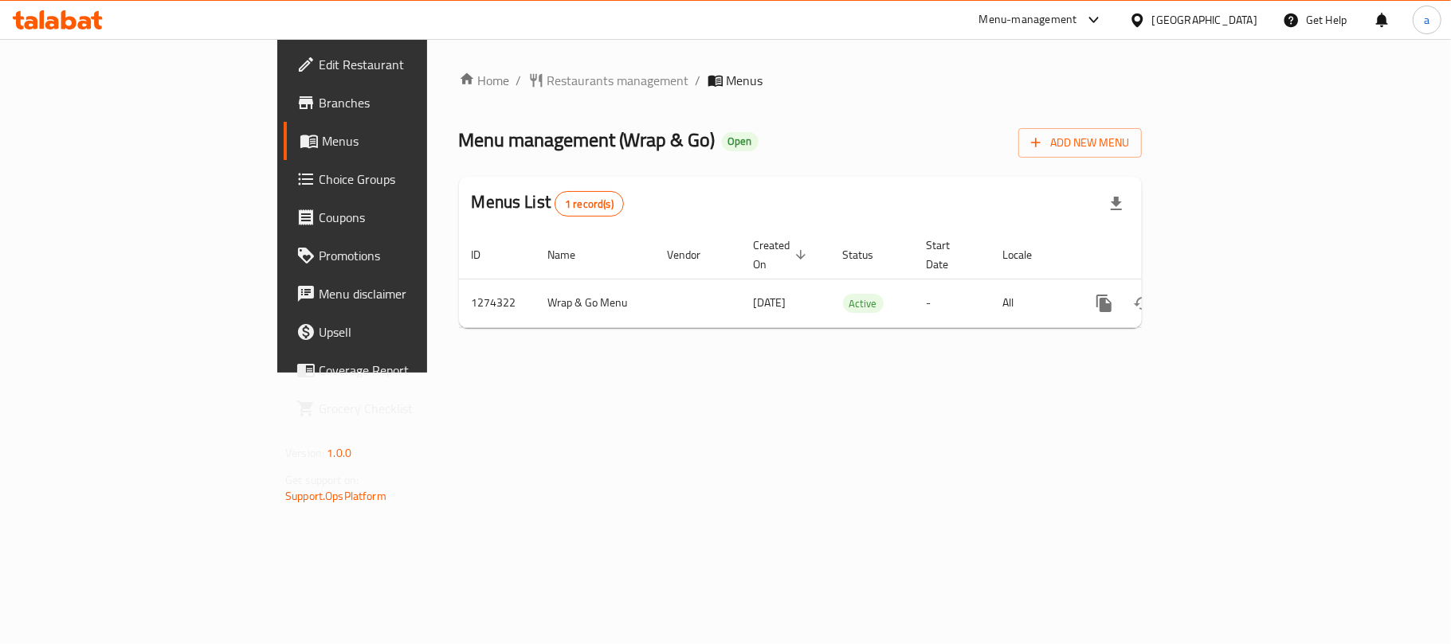
click at [1252, 22] on div "Oman" at bounding box center [1204, 20] width 105 height 18
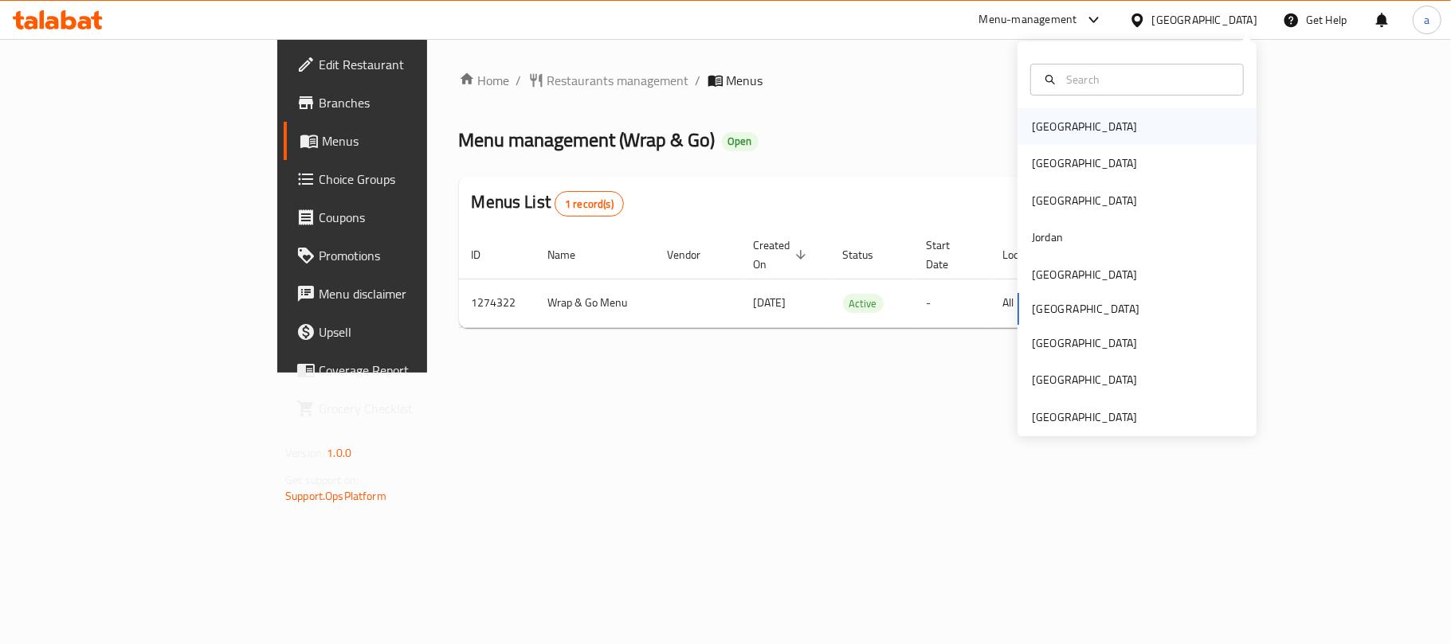
click at [1062, 140] on div "[GEOGRAPHIC_DATA]" at bounding box center [1084, 126] width 131 height 37
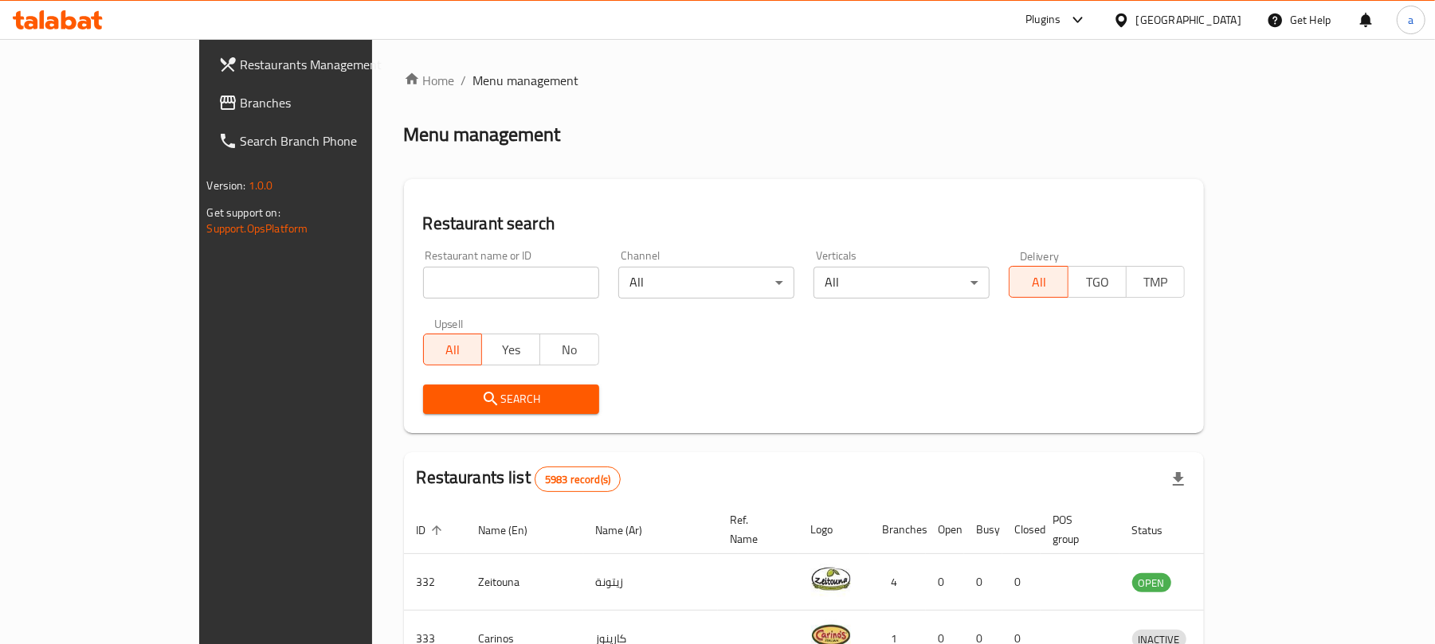
click at [241, 103] on span "Branches" at bounding box center [334, 102] width 186 height 19
